Goal: Communication & Community: Answer question/provide support

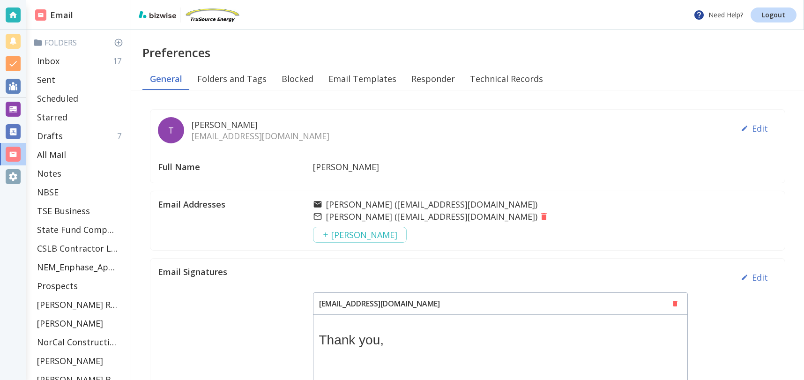
scroll to position [0, 0]
click at [70, 61] on div "Inbox 17" at bounding box center [80, 61] width 94 height 19
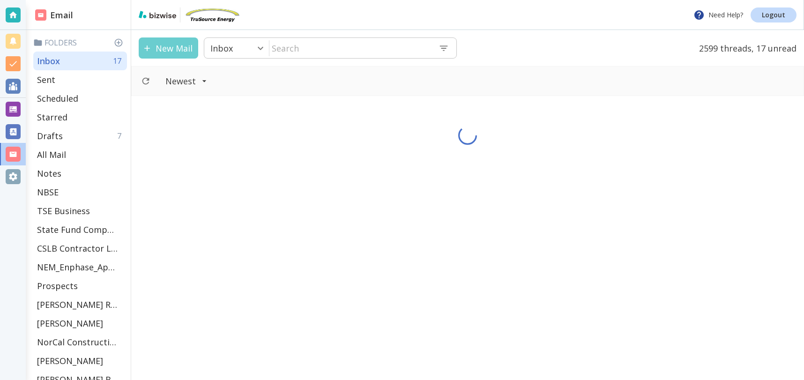
click at [180, 43] on button "New Mail" at bounding box center [169, 47] width 60 height 21
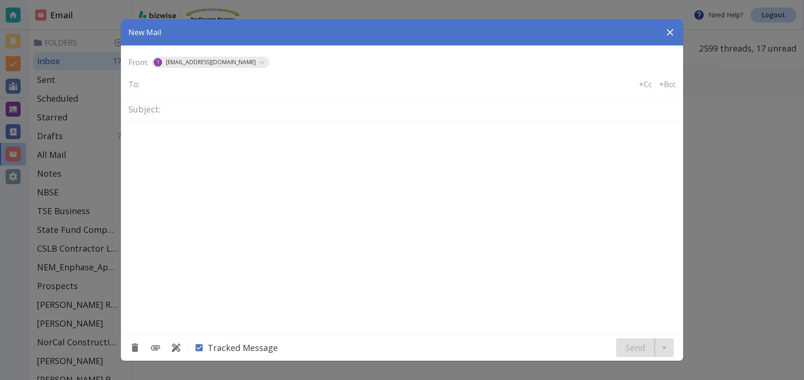
type textarea "<div class="bizwise_content"></div><div class="gmail_signature"><br>--<br><p>Th…"
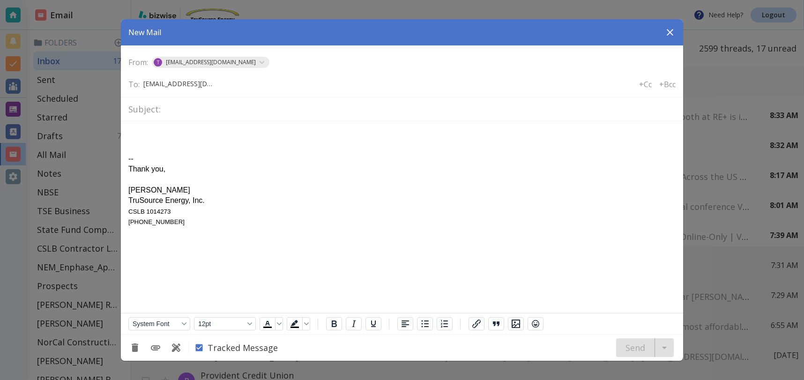
scroll to position [0, 5]
type input "alexl@fortresspower.com"
click at [283, 112] on input "text" at bounding box center [419, 109] width 511 height 16
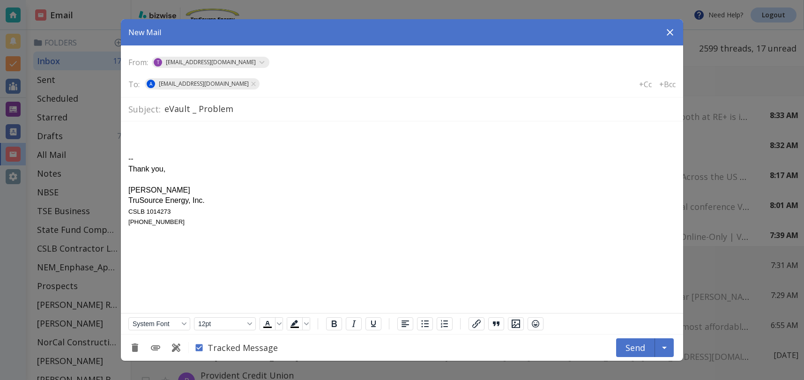
type input "eVault _ Problem"
click at [669, 32] on icon "button" at bounding box center [670, 32] width 7 height 7
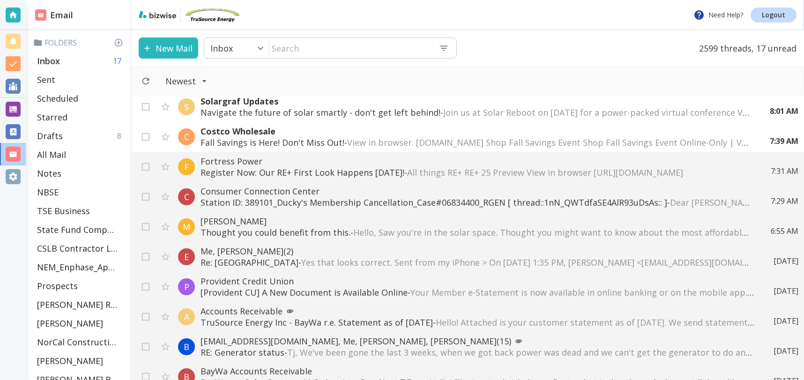
scroll to position [125, 0]
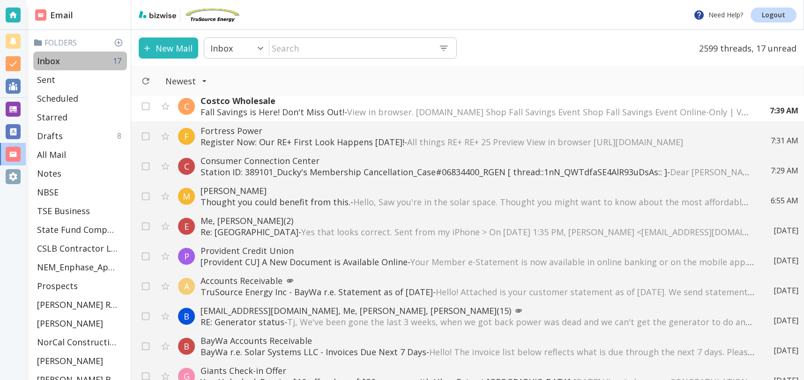
click at [83, 59] on div "Inbox 17" at bounding box center [80, 61] width 94 height 19
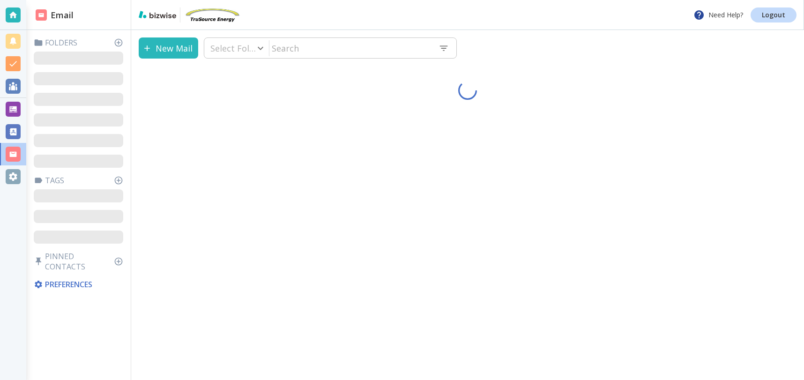
type input "1"
